Goal: Task Accomplishment & Management: Complete application form

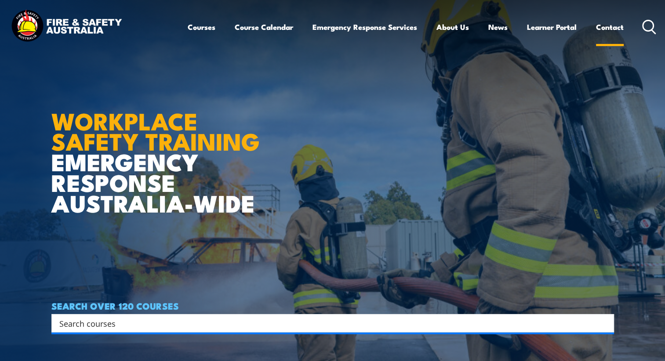
click at [612, 25] on link "Contact" at bounding box center [610, 26] width 28 height 23
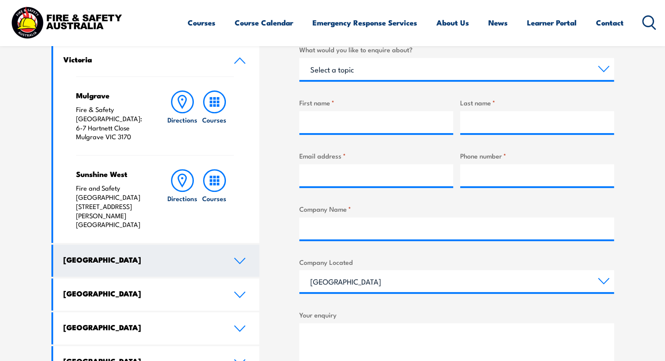
scroll to position [308, 0]
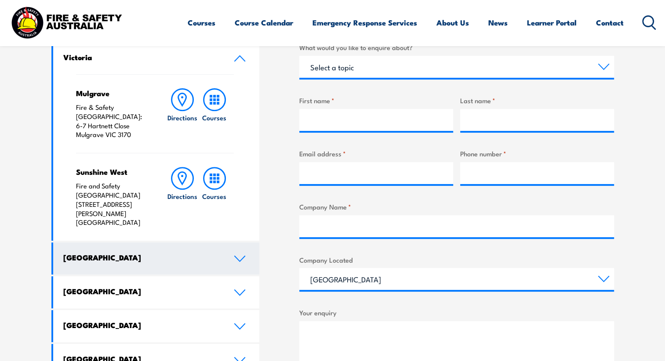
click at [161, 253] on h4 "[GEOGRAPHIC_DATA]" at bounding box center [141, 258] width 157 height 10
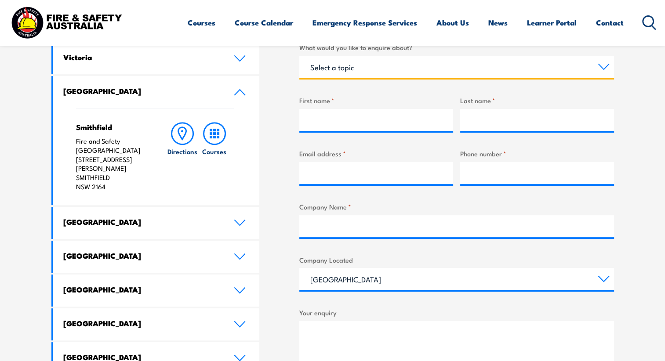
click at [389, 69] on select "Select a topic Training Emergency Response Services General Enquiry" at bounding box center [456, 67] width 315 height 22
select select "Training"
click at [299, 56] on select "Select a topic Training Emergency Response Services General Enquiry" at bounding box center [456, 67] width 315 height 22
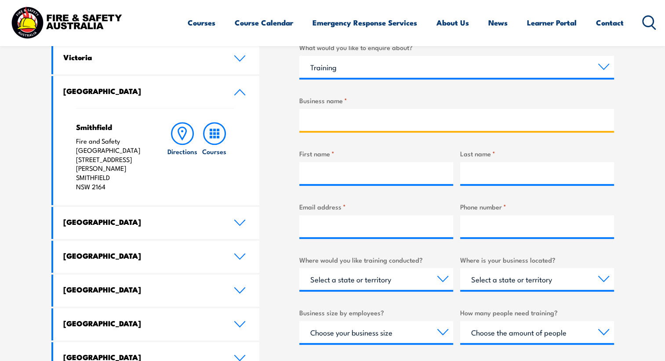
click at [372, 121] on input "Business name *" at bounding box center [456, 120] width 315 height 22
type input "Transgrid"
type input "[PERSON_NAME]"
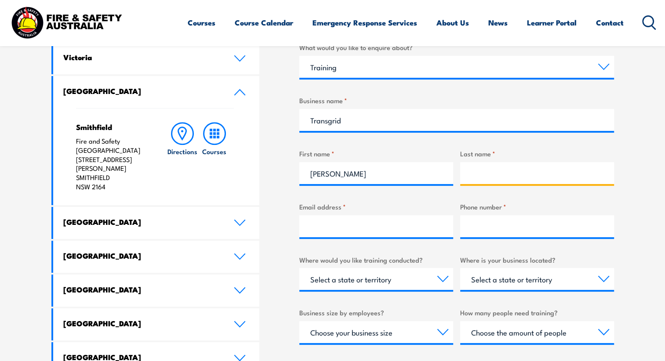
type input "[PERSON_NAME]"
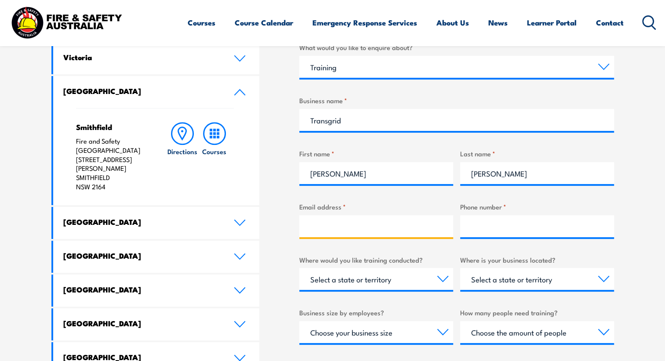
type input "[PERSON_NAME][EMAIL_ADDRESS][PERSON_NAME][DOMAIN_NAME]"
type input "0484916568"
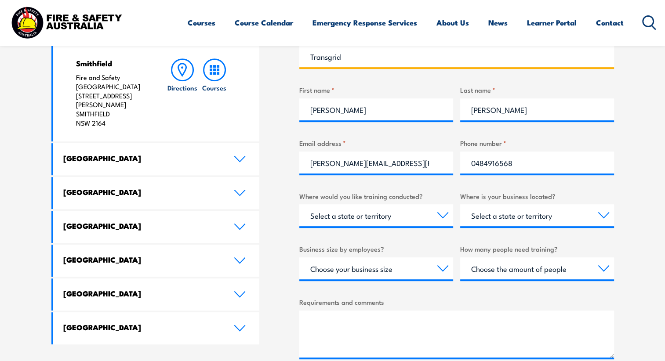
scroll to position [439, 0]
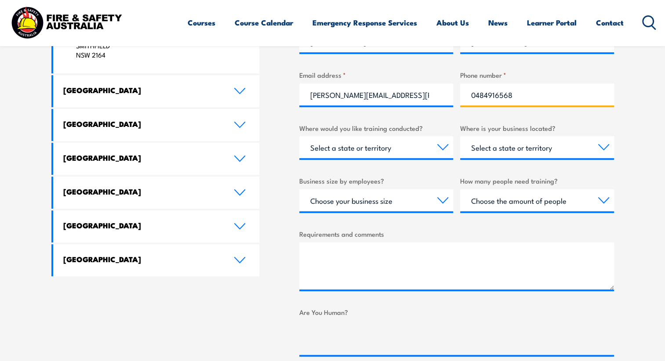
drag, startPoint x: 526, startPoint y: 94, endPoint x: 423, endPoint y: 90, distance: 103.4
click at [423, 90] on div "What would you like to enquire about? Select a topic Training Emergency Respons…" at bounding box center [456, 132] width 315 height 445
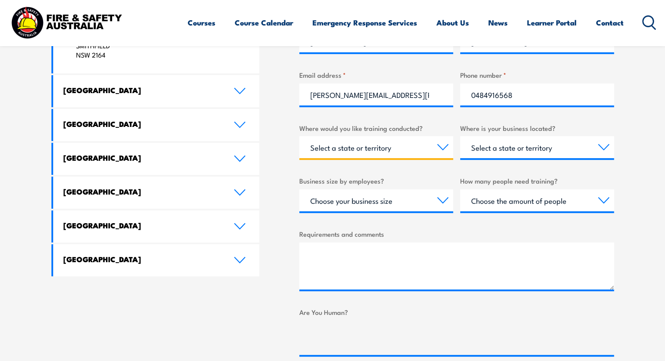
click at [417, 148] on select "Select a state or territory Nationally - multiple locations [GEOGRAPHIC_DATA] […" at bounding box center [376, 147] width 154 height 22
select select "[GEOGRAPHIC_DATA]"
click at [299, 136] on select "Select a state or territory Nationally - multiple locations [GEOGRAPHIC_DATA] […" at bounding box center [376, 147] width 154 height 22
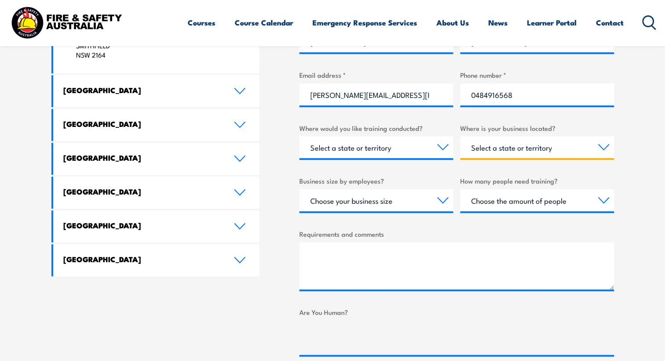
click at [533, 151] on select "Select a state or territory [GEOGRAPHIC_DATA] [GEOGRAPHIC_DATA] [GEOGRAPHIC_DAT…" at bounding box center [537, 147] width 154 height 22
select select "[GEOGRAPHIC_DATA]"
click at [460, 136] on select "Select a state or territory [GEOGRAPHIC_DATA] [GEOGRAPHIC_DATA] [GEOGRAPHIC_DAT…" at bounding box center [537, 147] width 154 height 22
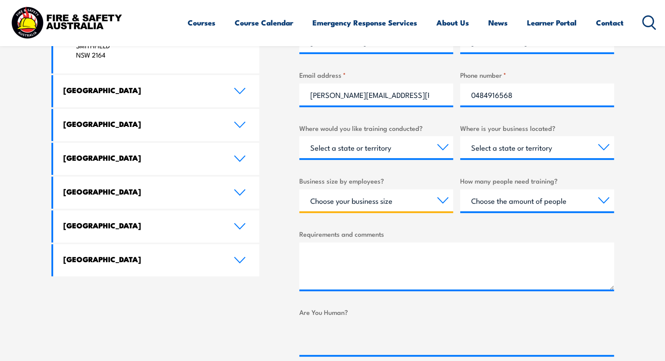
click at [355, 203] on select "Choose your business size 1 to 19 20 to 199 200+" at bounding box center [376, 200] width 154 height 22
select select "200+"
click at [299, 189] on select "Choose your business size 1 to 19 20 to 199 200+" at bounding box center [376, 200] width 154 height 22
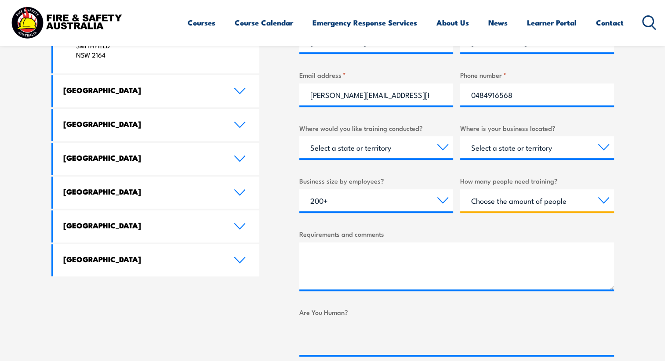
click at [517, 198] on select "Choose the amount of people 1 to 4 5 to 19 20+" at bounding box center [537, 200] width 154 height 22
select select "20+"
click at [460, 189] on select "Choose the amount of people 1 to 4 5 to 19 20+" at bounding box center [537, 200] width 154 height 22
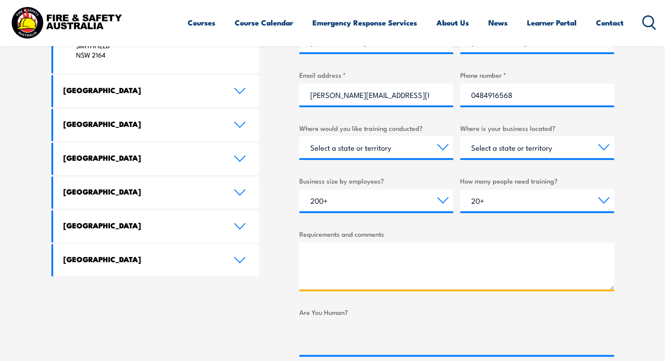
click at [422, 256] on textarea "Requirements and comments" at bounding box center [456, 266] width 315 height 47
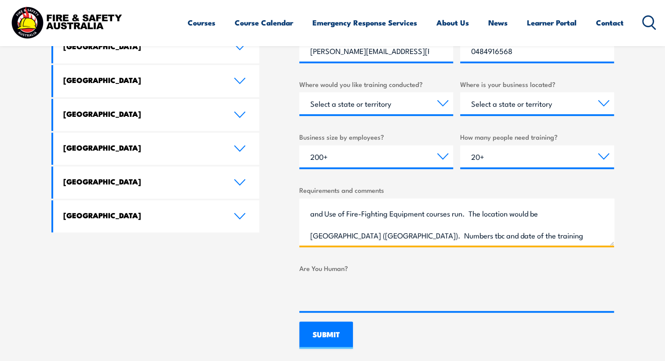
scroll to position [57, 0]
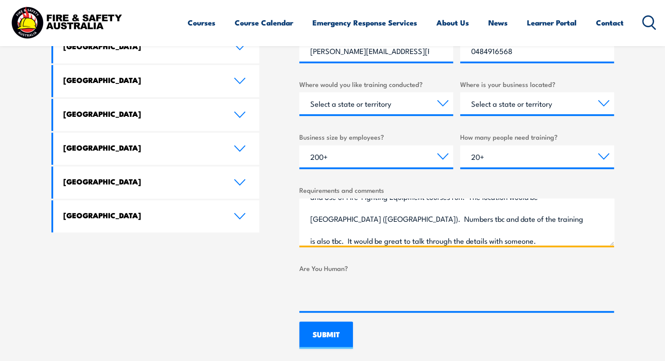
type textarea "Good morning - you have provided training for me before, and I would like to or…"
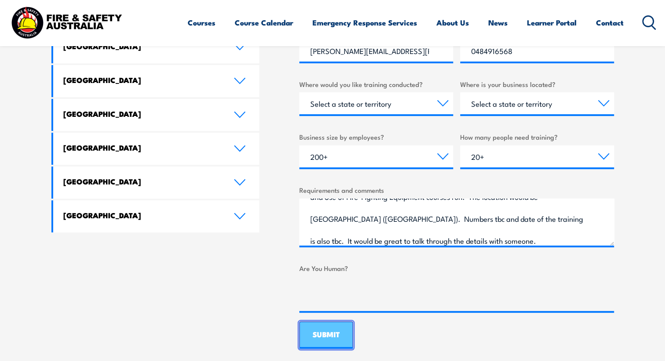
click at [332, 332] on input "SUBMIT" at bounding box center [326, 335] width 54 height 27
click at [327, 336] on input "SUBMIT" at bounding box center [326, 335] width 54 height 27
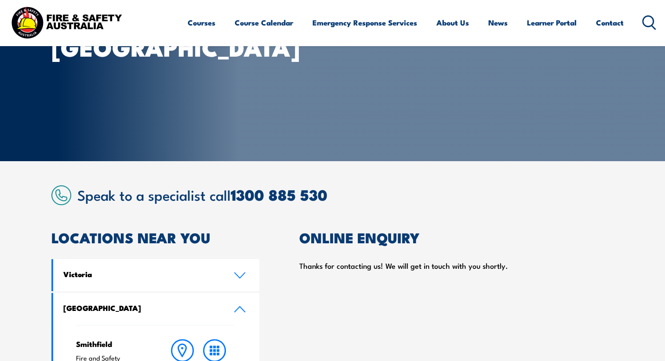
scroll to position [0, 0]
